Goal: Find specific page/section: Find specific page/section

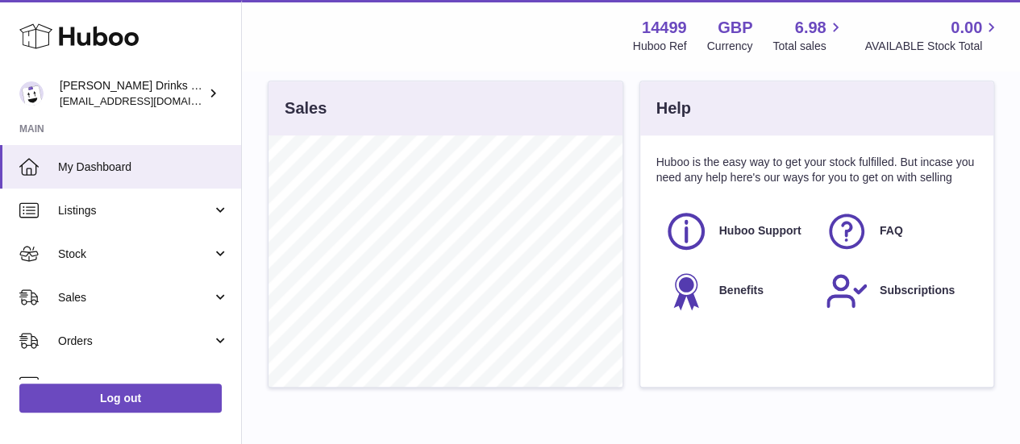
scroll to position [669, 0]
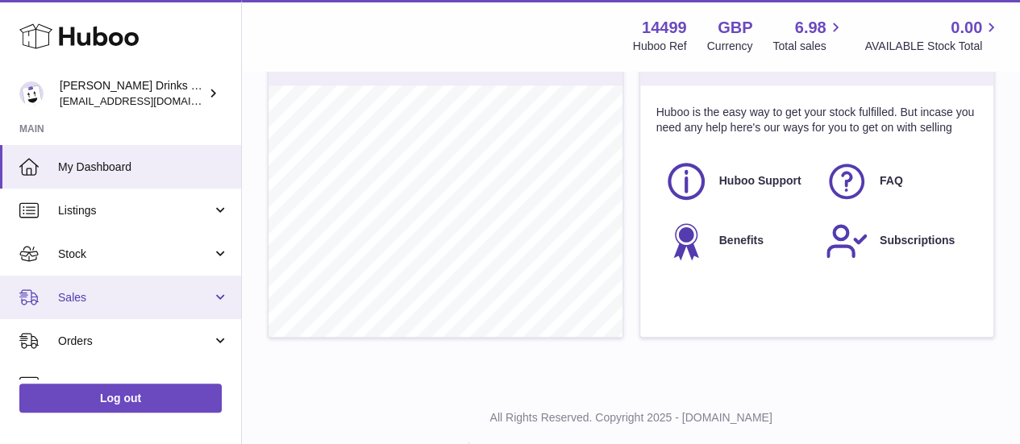
click at [179, 302] on span "Sales" at bounding box center [135, 297] width 154 height 15
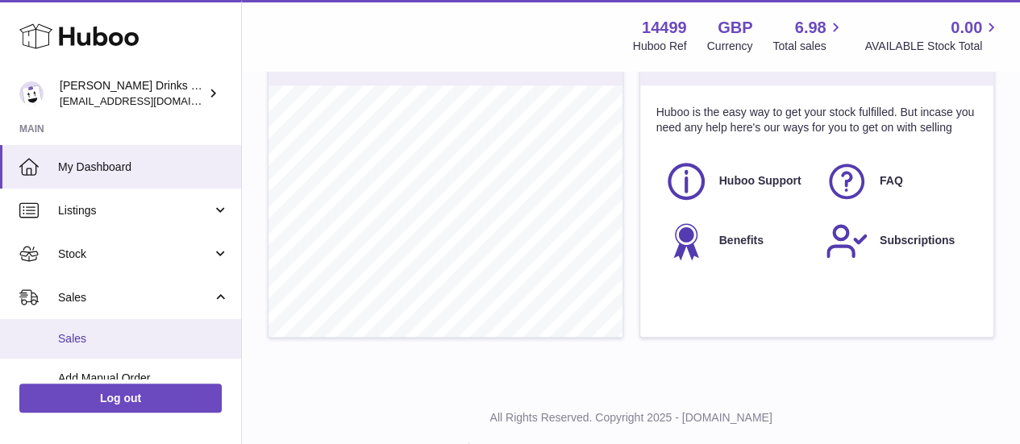
click at [165, 325] on link "Sales" at bounding box center [120, 339] width 241 height 40
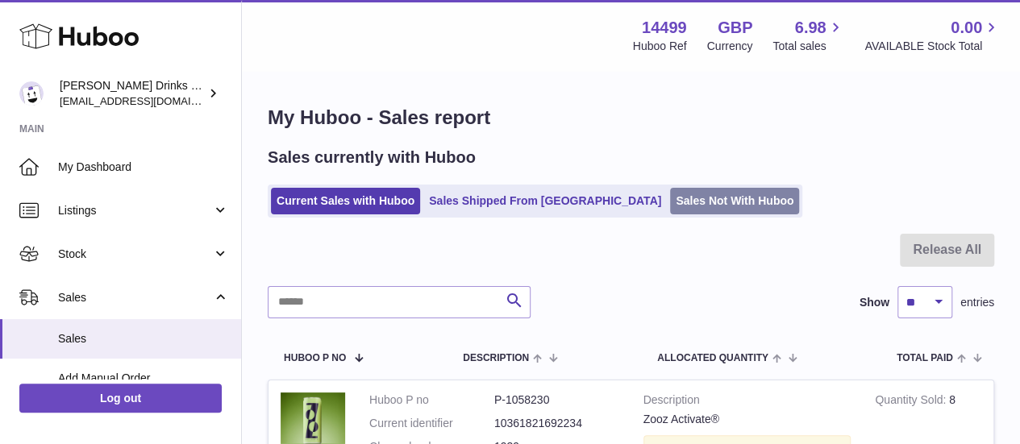
click at [670, 204] on link "Sales Not With Huboo" at bounding box center [734, 201] width 129 height 27
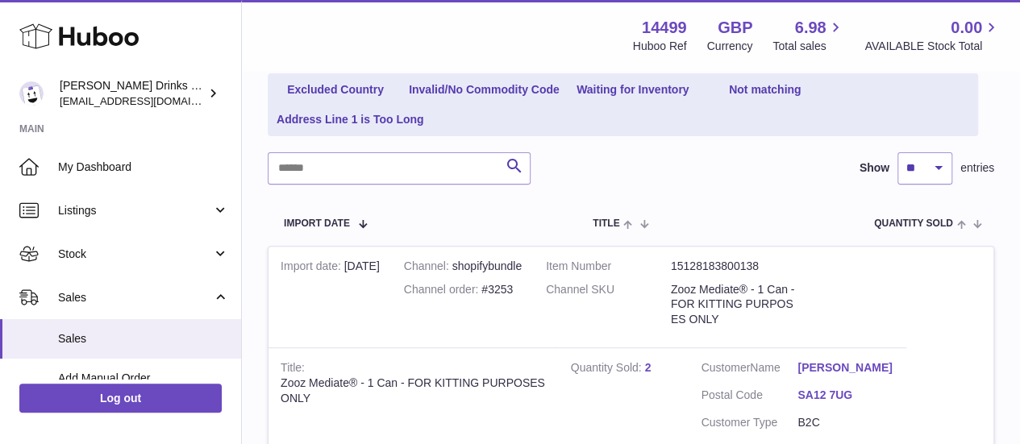
scroll to position [227, 0]
